Goal: Information Seeking & Learning: Learn about a topic

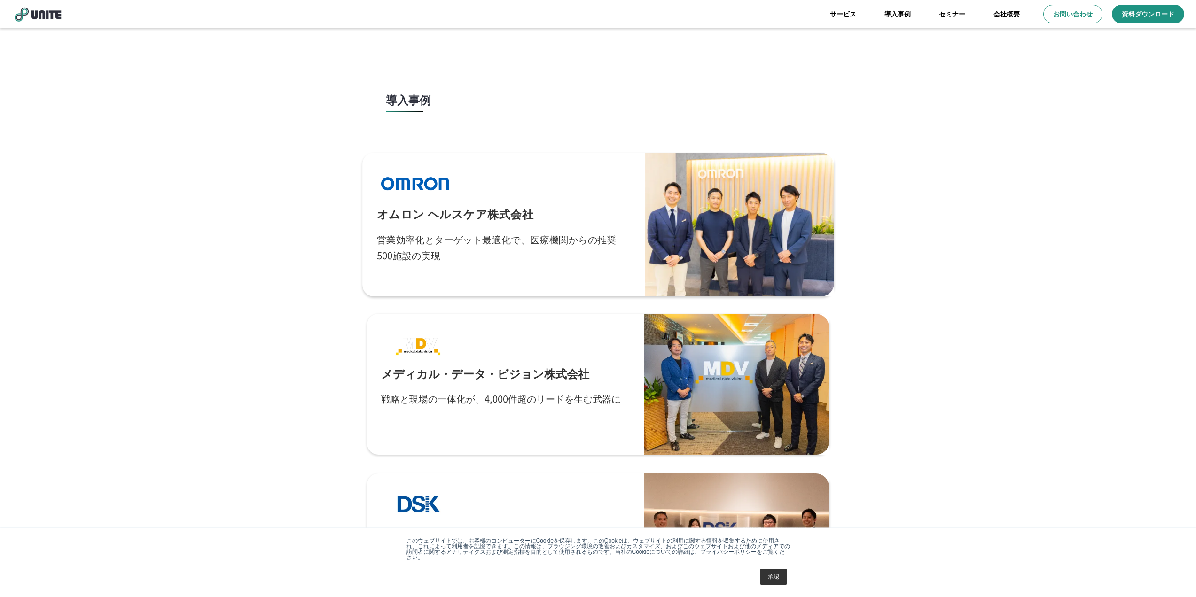
click at [415, 182] on div at bounding box center [414, 183] width 77 height 33
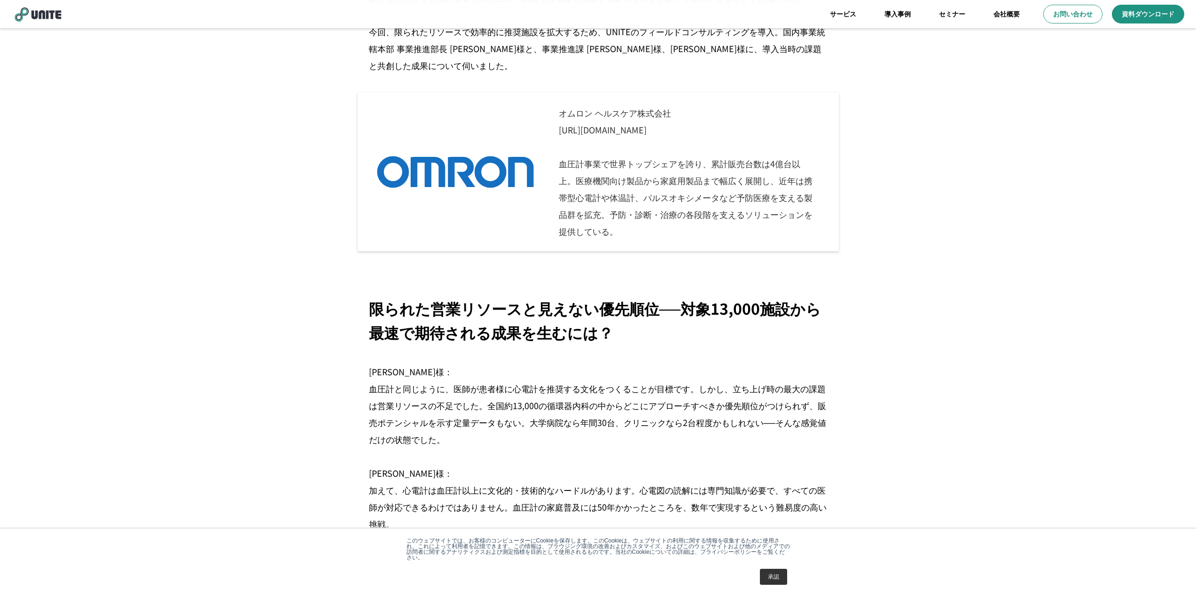
scroll to position [548, 0]
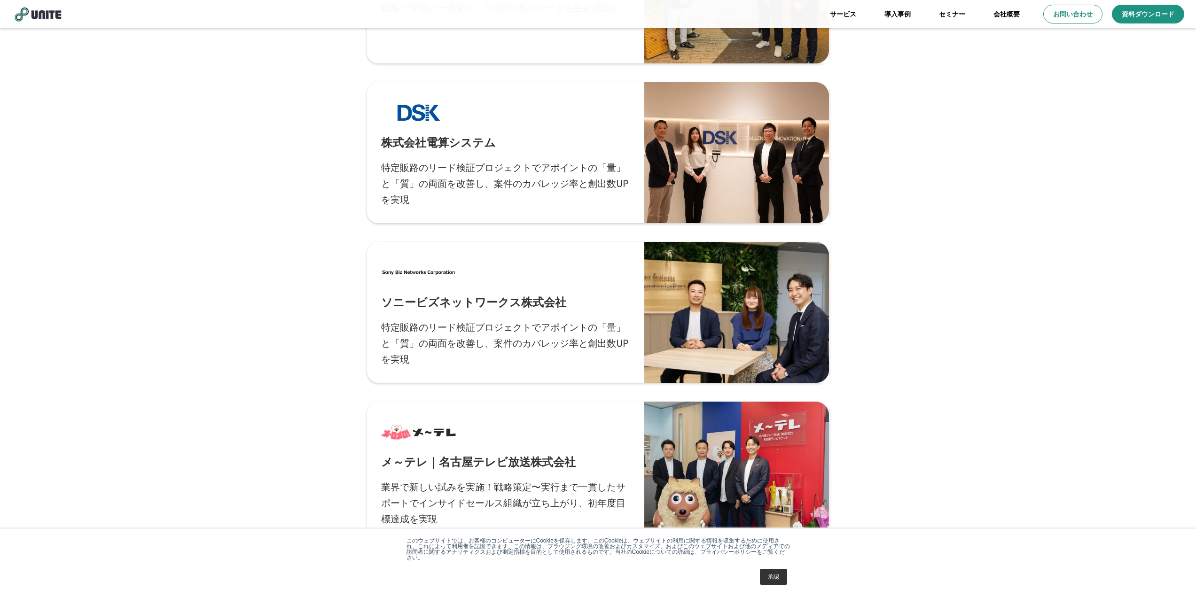
scroll to position [548, 0]
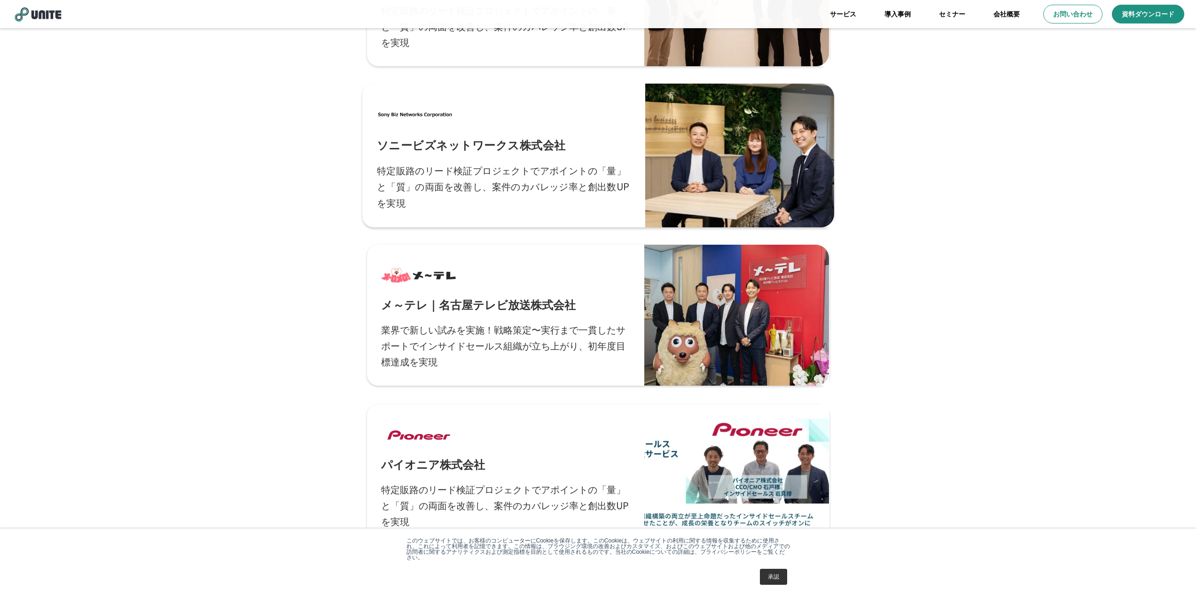
click at [455, 157] on div "ソニービズネットワークス株式会社 特定販路のリード検証プロジェクトでアポイントの「量」と「質」の両面を改善し、案件のカバレッジ率と創出数UPを実現" at bounding box center [503, 155] width 254 height 115
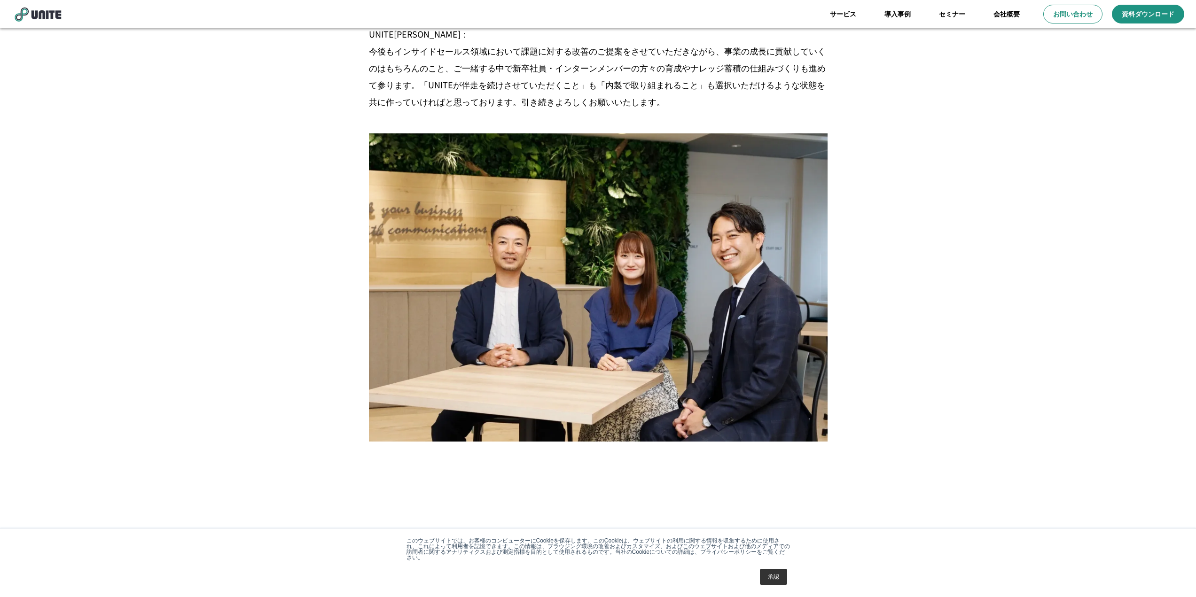
scroll to position [4045, 0]
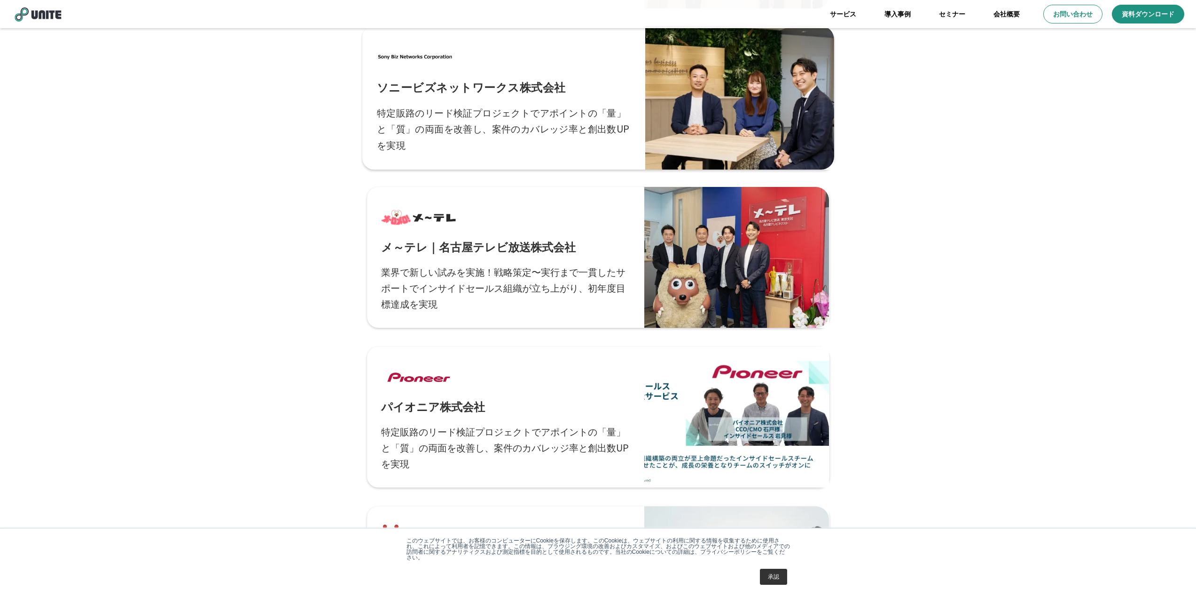
scroll to position [627, 0]
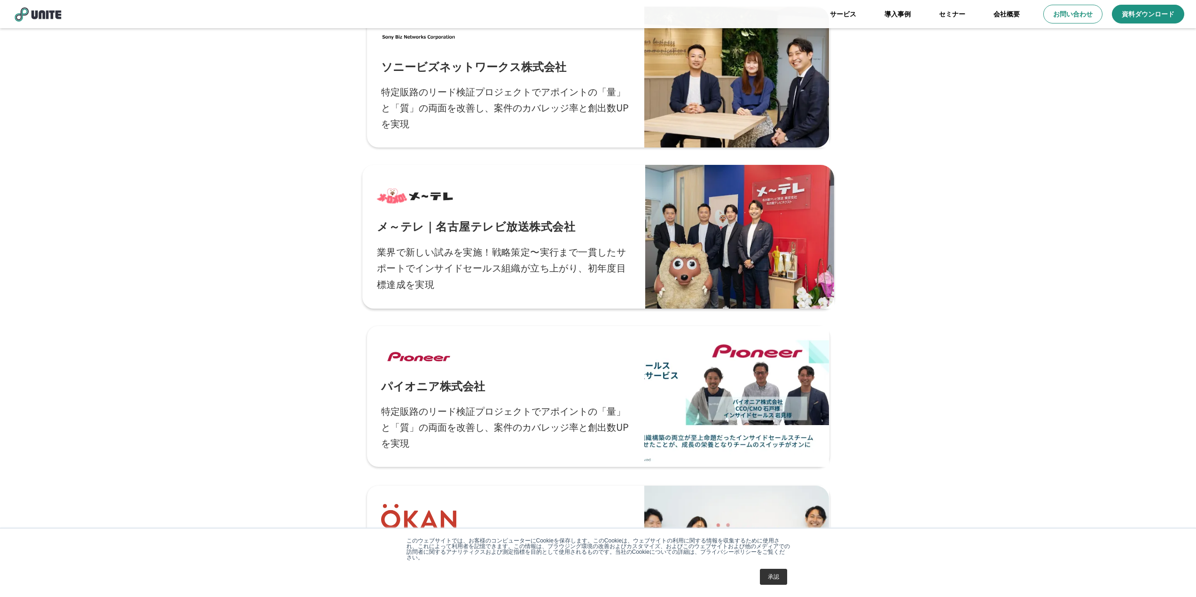
click at [452, 216] on div "メ～テレ｜名古屋テレビ放送株式会社 業界で新しい試みを実施！戦略策定〜実行まで一貫したサポートでインサイドセールス組織が立ち上がり、初年度目標達成を実現" at bounding box center [503, 236] width 254 height 115
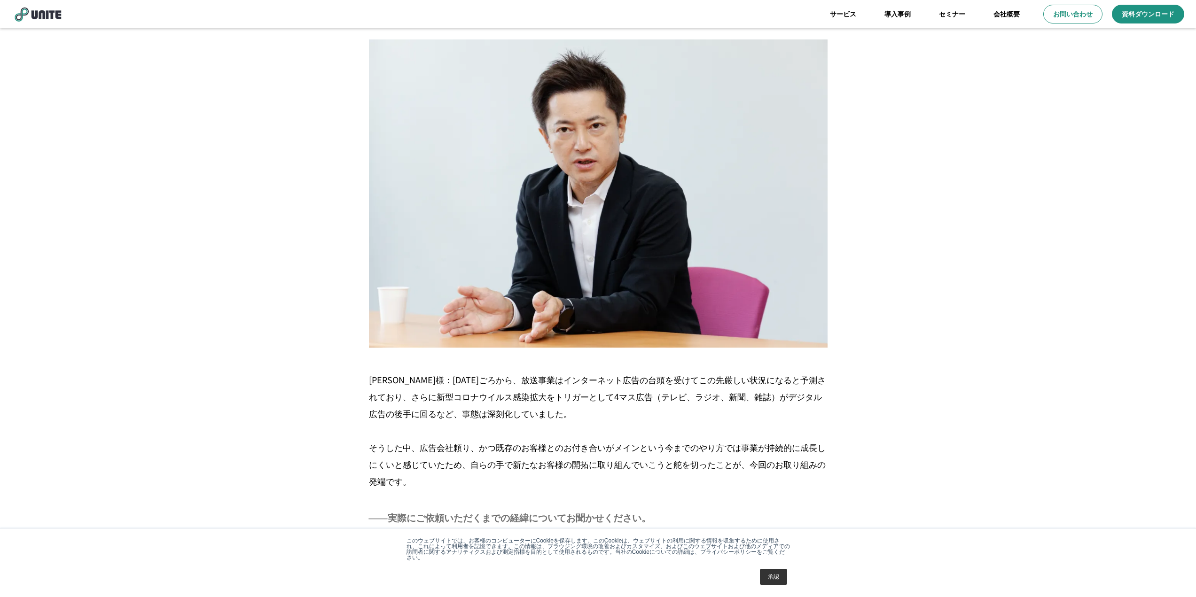
scroll to position [1018, 0]
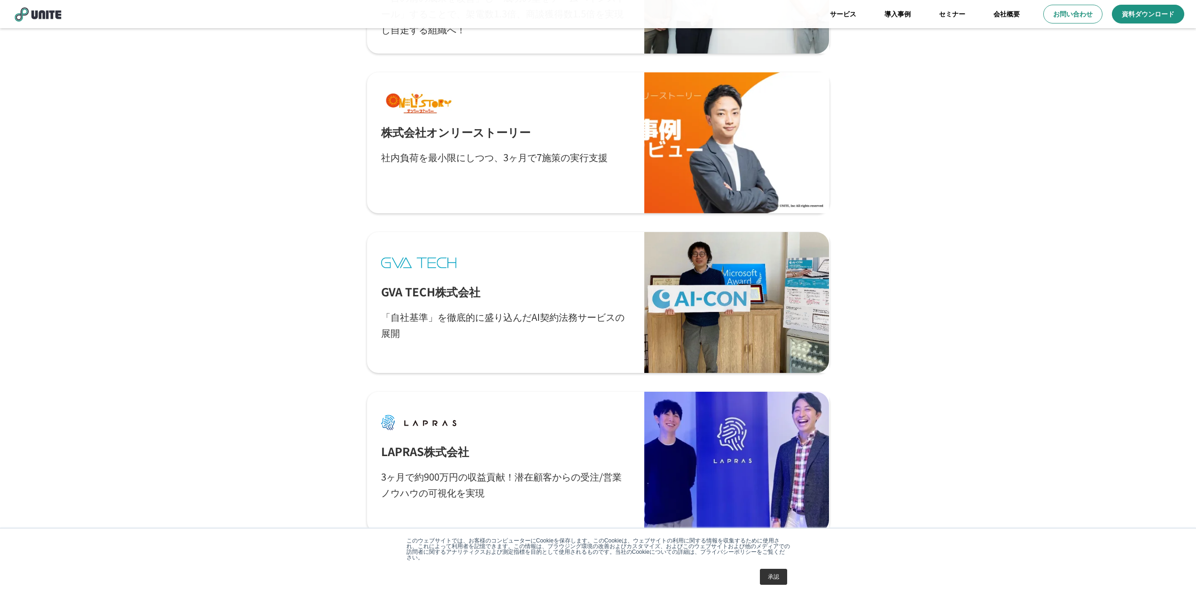
scroll to position [1270, 0]
